Goal: Communication & Community: Ask a question

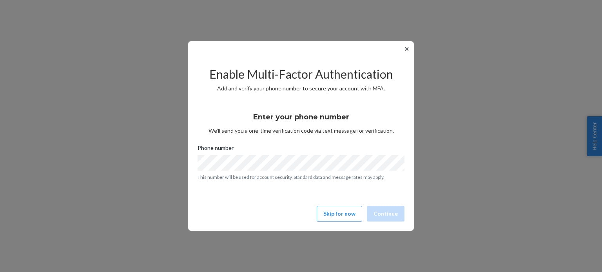
click at [406, 48] on button "✕" at bounding box center [407, 48] width 8 height 9
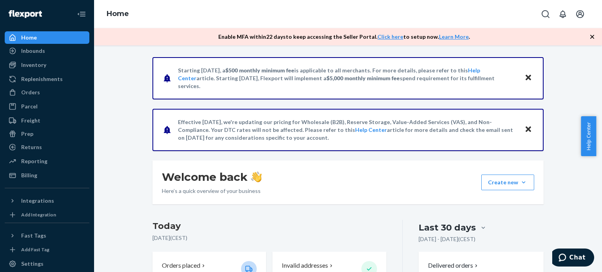
scroll to position [157, 0]
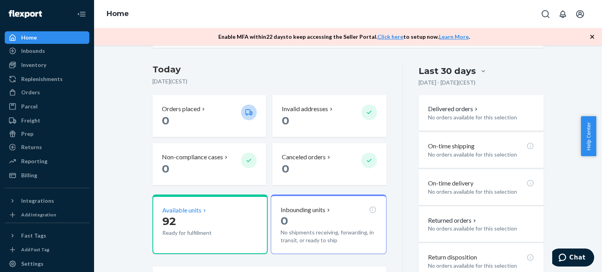
click at [248, 222] on div "92 Ready for fulfillment" at bounding box center [210, 226] width 96 height 22
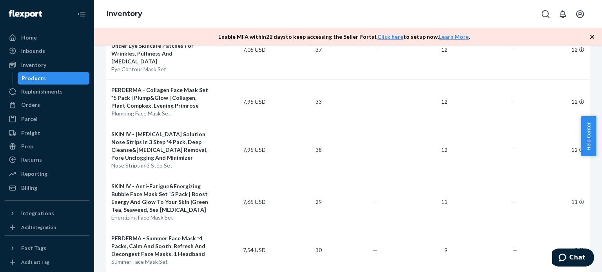
scroll to position [64, 0]
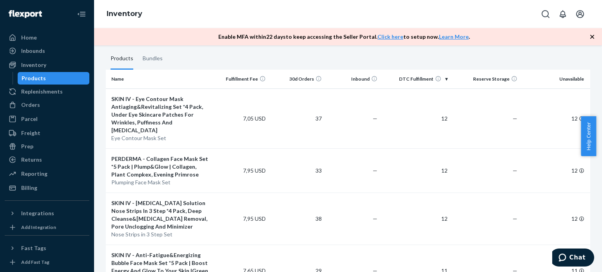
click at [587, 144] on span "Help Center" at bounding box center [588, 136] width 15 height 40
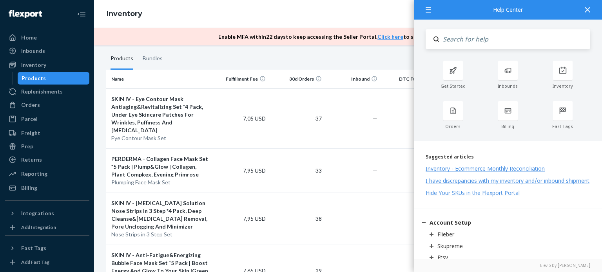
click at [591, 12] on div at bounding box center [587, 9] width 17 height 19
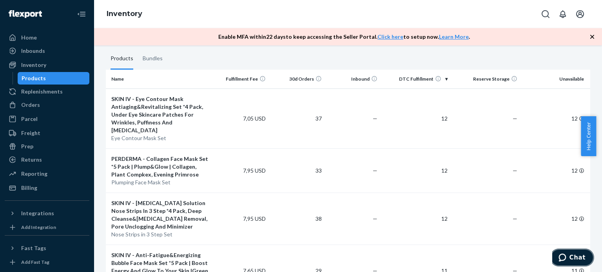
click at [575, 251] on button "Chat" at bounding box center [572, 258] width 44 height 18
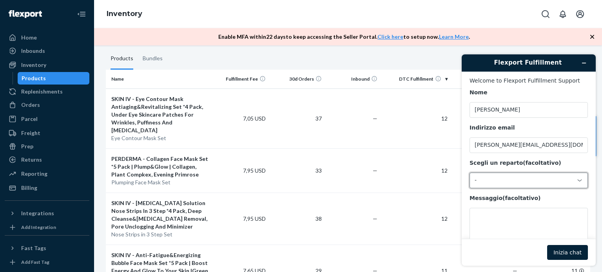
click at [483, 183] on div "-" at bounding box center [524, 180] width 99 height 7
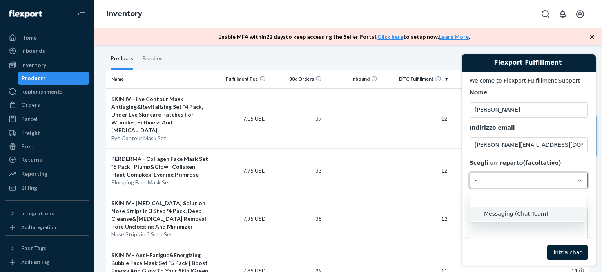
click at [492, 216] on li "Messaging (Chat Team)" at bounding box center [528, 214] width 116 height 14
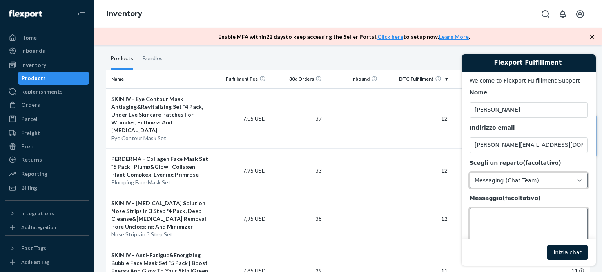
click at [489, 220] on textarea "Messaggio (facoltativo)" at bounding box center [529, 230] width 118 height 44
click at [497, 221] on textarea "Hello," at bounding box center [529, 230] width 118 height 44
paste textarea "! I removed the inventory, but the system still shows units that are not availa…"
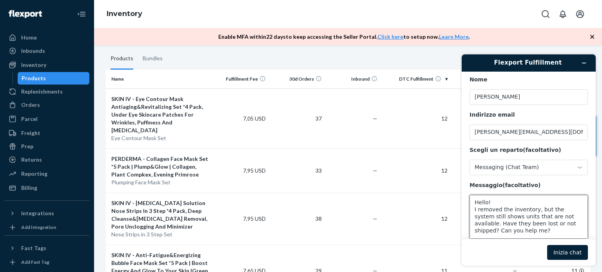
click at [517, 219] on textarea "Hello! I removed the inventory, but the system still shows units that are not a…" at bounding box center [529, 217] width 118 height 44
click at [532, 220] on textarea "Hello! I removed the inventory, but the system still shows units that are not a…" at bounding box center [529, 217] width 118 height 44
drag, startPoint x: 532, startPoint y: 218, endPoint x: 513, endPoint y: 218, distance: 19.2
click at [513, 218] on textarea "Hello! I removed the inventory, but the system still shows units that are not a…" at bounding box center [529, 217] width 118 height 44
click at [548, 218] on textarea "Hello! I removed the inventory, but the system still shows units as "unavailabl…" at bounding box center [529, 217] width 118 height 44
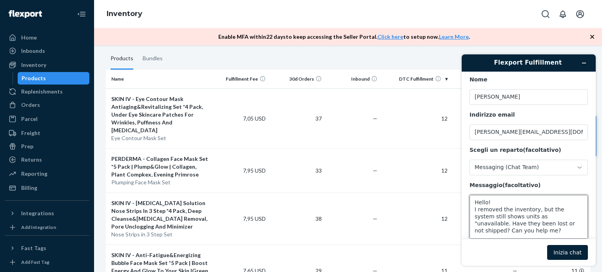
click at [549, 218] on textarea "Hello! I removed the inventory, but the system still shows units as "unavailabl…" at bounding box center [529, 217] width 118 height 44
type textarea "Hello! I removed the inventory, but the system still shows units as "unavailabl…"
click at [29, 36] on div "Home" at bounding box center [29, 38] width 16 height 8
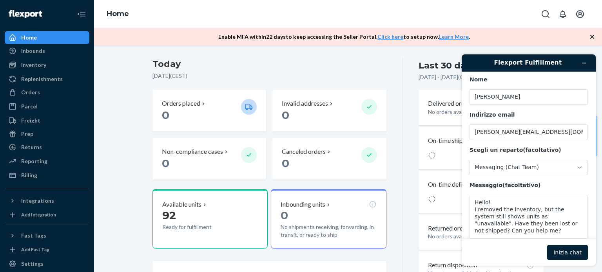
scroll to position [196, 0]
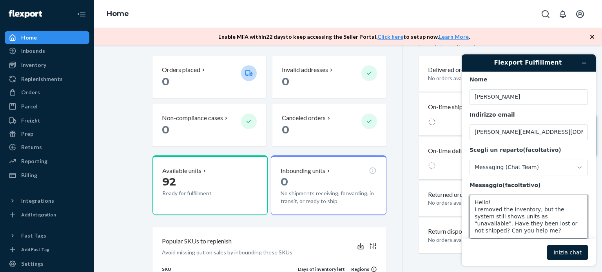
click at [540, 219] on textarea "Hello! I removed the inventory, but the system still shows units as "unavailabl…" at bounding box center [529, 217] width 118 height 44
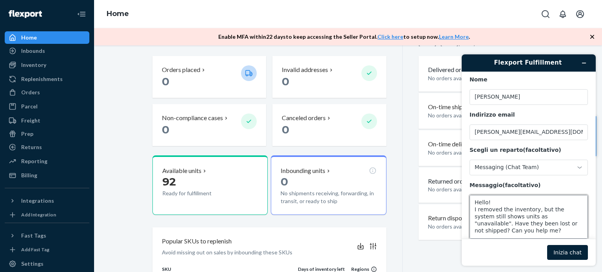
scroll to position [14, 0]
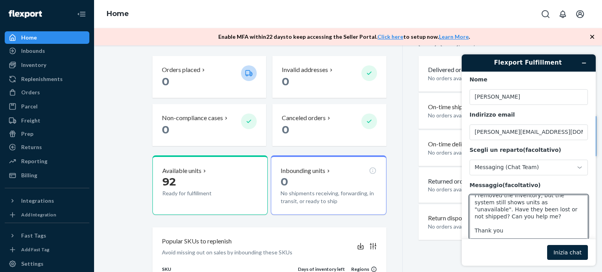
click at [558, 254] on button "Inizia chat" at bounding box center [567, 252] width 41 height 15
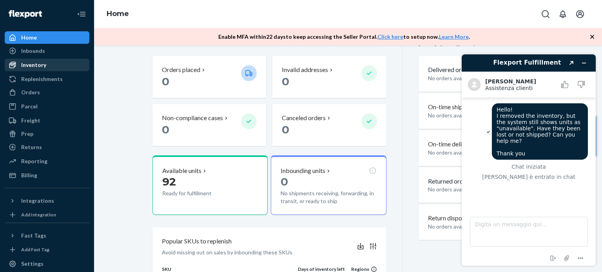
click at [32, 70] on div "Inventory" at bounding box center [46, 65] width 83 height 11
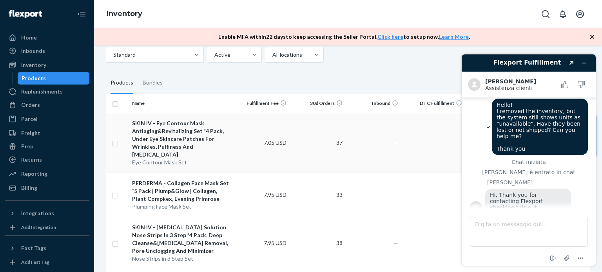
scroll to position [5, 0]
click at [501, 227] on textarea "Digita un messaggio qui..." at bounding box center [529, 232] width 118 height 30
type textarea "thx"
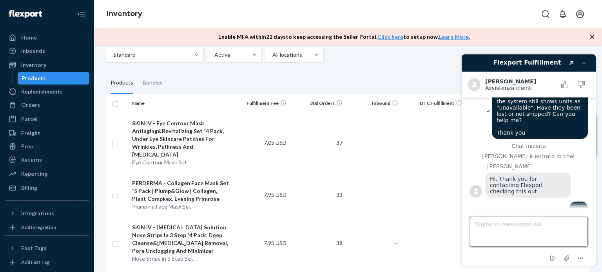
scroll to position [55, 0]
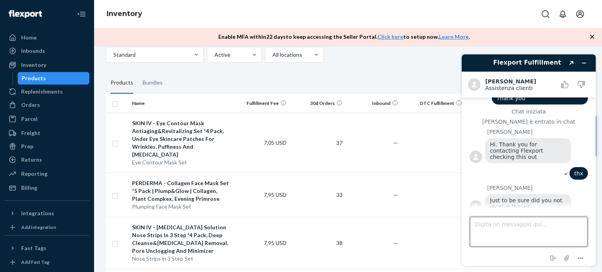
click at [528, 233] on textarea "Digita un messaggio qui..." at bounding box center [529, 232] width 118 height 30
click at [495, 227] on textarea "Digita un messaggio qui..." at bounding box center [529, 232] width 118 height 30
type textarea "no"
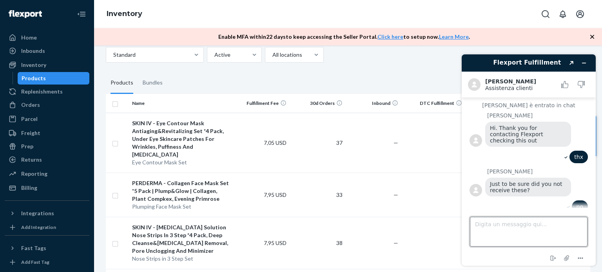
click at [519, 237] on textarea "Digita un messaggio qui..." at bounding box center [529, 232] width 118 height 30
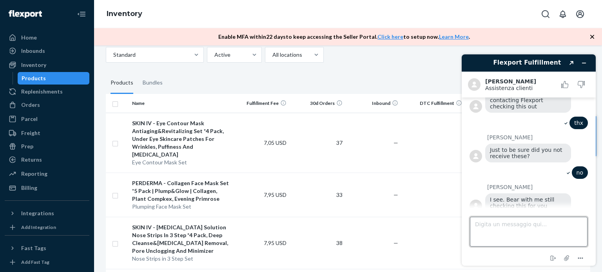
paste textarea "In reality, 457 units were shipped, but we received 563. 106 are “lost.” Your p…"
type textarea "In reality, 457 units were shipped, but we received 563. 106 are “lost.” Your p…"
drag, startPoint x: 497, startPoint y: 225, endPoint x: 467, endPoint y: 224, distance: 29.4
click at [467, 224] on footer "Digita un messaggio qui... In reality, 457 units were shipped, but we received …" at bounding box center [529, 237] width 134 height 58
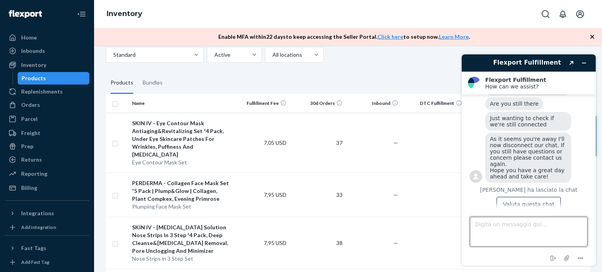
scroll to position [229, 0]
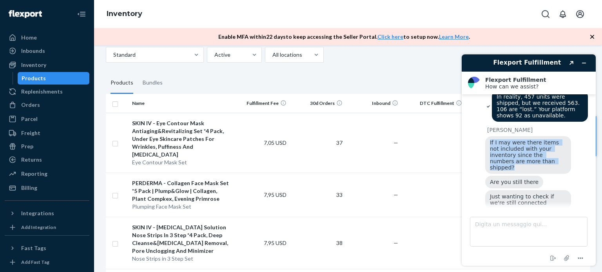
drag, startPoint x: 489, startPoint y: 134, endPoint x: 524, endPoint y: 159, distance: 42.4
click at [524, 159] on div "If I may were there items not included with your inventory since the numbers ar…" at bounding box center [528, 155] width 86 height 38
copy span "If I may were there items not included with your inventory since the numbers ar…"
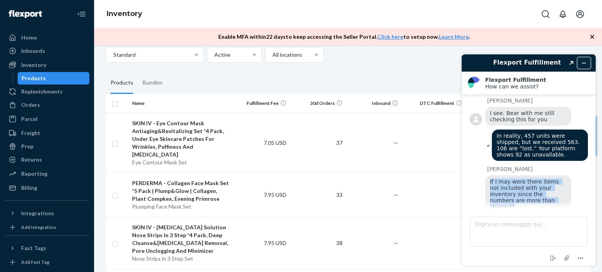
click at [581, 60] on button "Riduci widget a icona" at bounding box center [584, 63] width 13 height 11
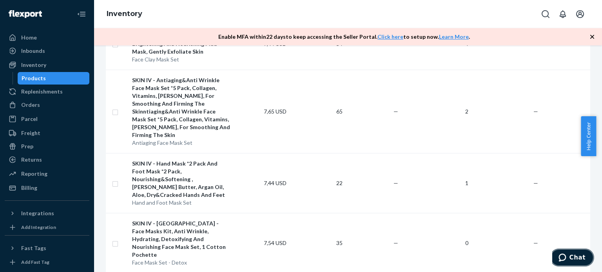
scroll to position [612, 0]
click at [55, 105] on div "Orders" at bounding box center [46, 105] width 83 height 11
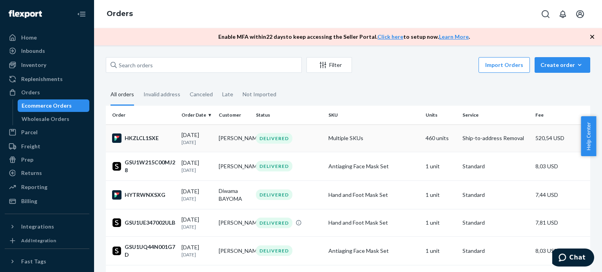
click at [182, 136] on div "[DATE] [DATE]" at bounding box center [196, 138] width 31 height 15
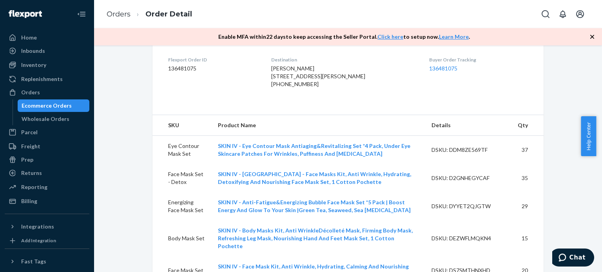
scroll to position [78, 0]
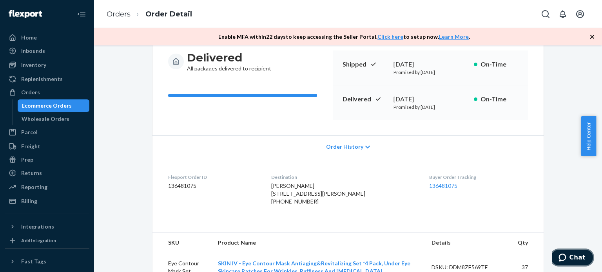
click at [577, 255] on span "Chat" at bounding box center [578, 257] width 16 height 7
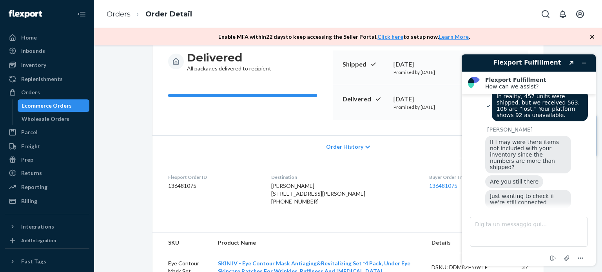
scroll to position [190, 0]
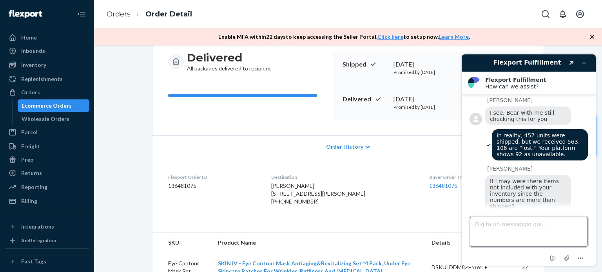
click at [507, 234] on textarea "Digita un messaggio qui..." at bounding box center [529, 232] width 118 height 30
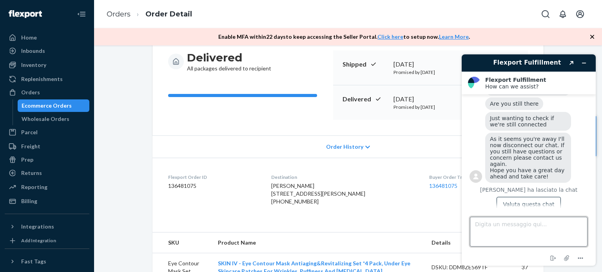
paste textarea "Sorry, I didn't explain myself clearly: before the removal order, there were 56…"
type textarea "Sorry, I didn't explain myself clearly: before the removal order, there were 56…"
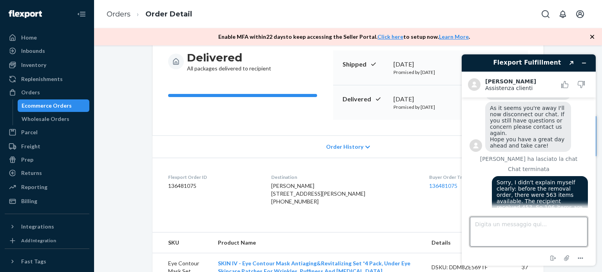
scroll to position [455, 0]
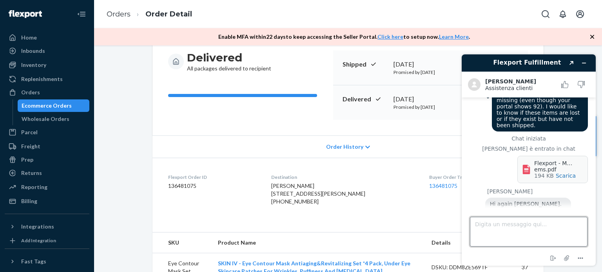
click at [525, 226] on textarea "Digita un messaggio qui..." at bounding box center [529, 232] width 118 height 30
drag, startPoint x: 559, startPoint y: 198, endPoint x: 490, endPoint y: 184, distance: 70.8
click at [490, 198] on div "Hi again [PERSON_NAME]. Saw on the removal order that there are indeed unshippe…" at bounding box center [528, 213] width 86 height 31
copy span "Hi again [PERSON_NAME]. Saw on the removal order that there are indeed unshippe…"
click at [543, 238] on textarea "Digita un messaggio qui..." at bounding box center [529, 232] width 118 height 30
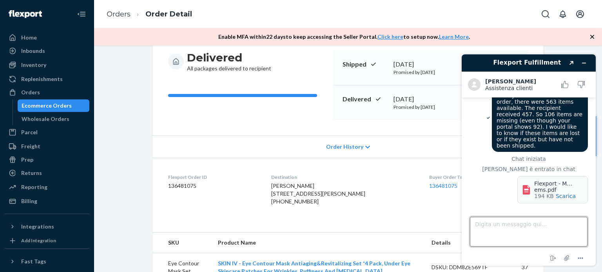
scroll to position [416, 0]
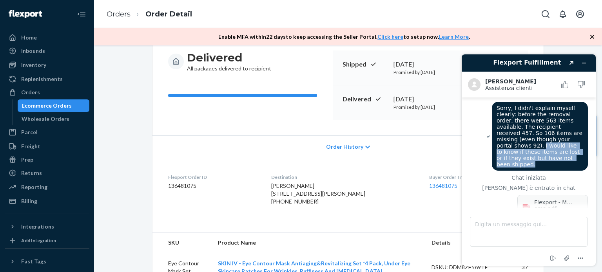
drag, startPoint x: 549, startPoint y: 121, endPoint x: 564, endPoint y: 138, distance: 23.3
click at [564, 138] on div "Sorry, I didn't explain myself clearly: before the removal order, there were 56…" at bounding box center [540, 136] width 96 height 69
copy span "I would like to know if these items are lost or if they exist but have not been…"
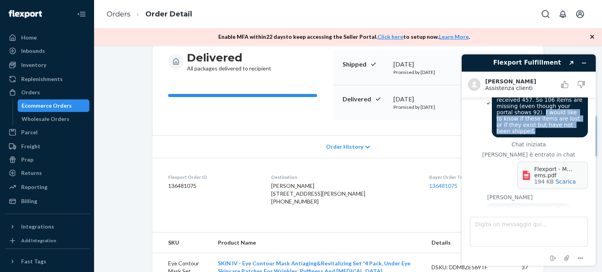
scroll to position [476, 0]
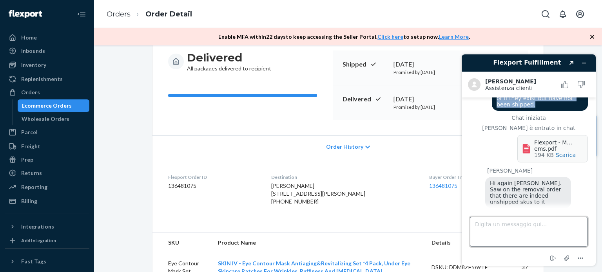
click at [515, 221] on textarea "Digita un messaggio qui..." at bounding box center [529, 232] width 118 height 30
type textarea "Ok"
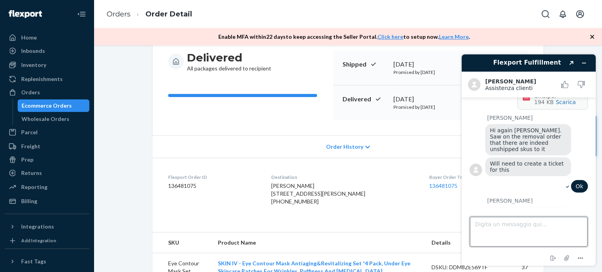
scroll to position [526, 0]
click at [515, 221] on textarea "Digita un messaggio qui..." at bounding box center [529, 232] width 118 height 30
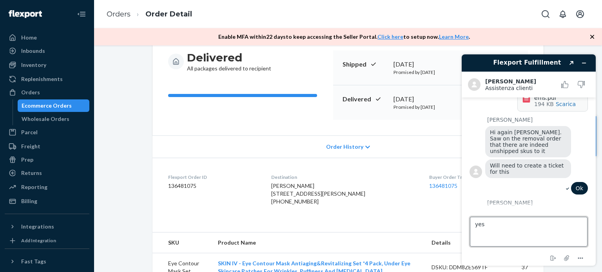
type textarea "yess"
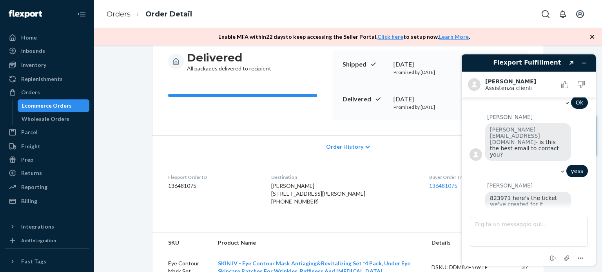
scroll to position [610, 0]
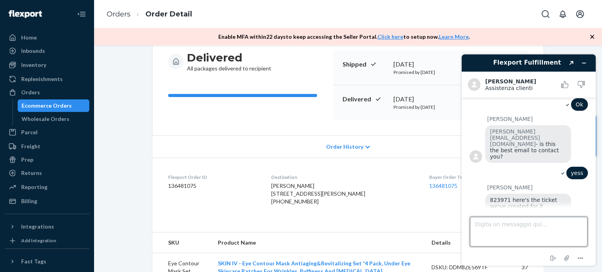
click at [513, 227] on textarea "Digita un messaggio qui..." at bounding box center [529, 232] width 118 height 30
type textarea "No thanks"
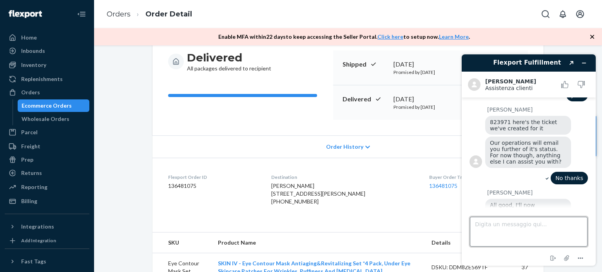
scroll to position [686, 0]
click at [517, 230] on textarea "Digita un messaggio qui..." at bounding box center [529, 232] width 118 height 30
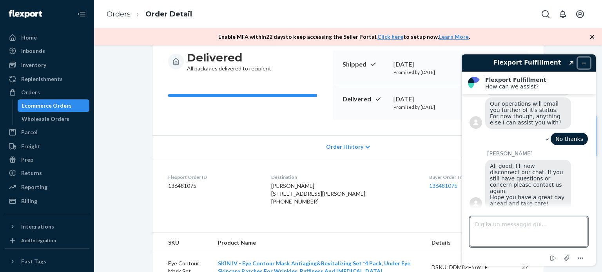
click at [587, 64] on button "Riduci widget a icona" at bounding box center [584, 63] width 13 height 11
